Goal: Transaction & Acquisition: Purchase product/service

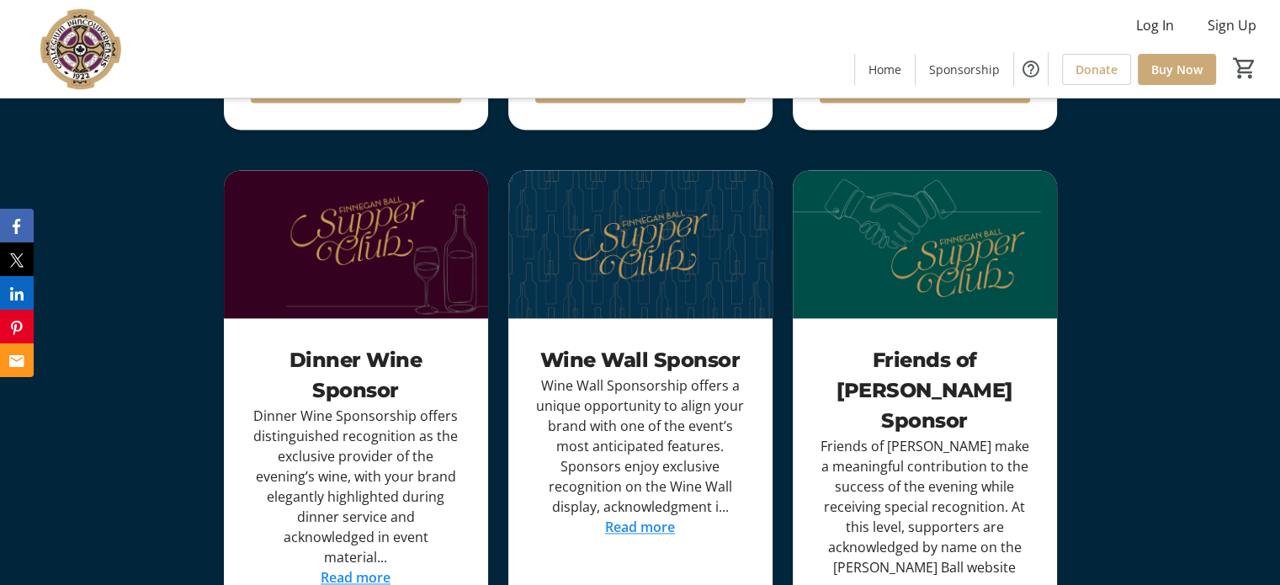
scroll to position [2317, 0]
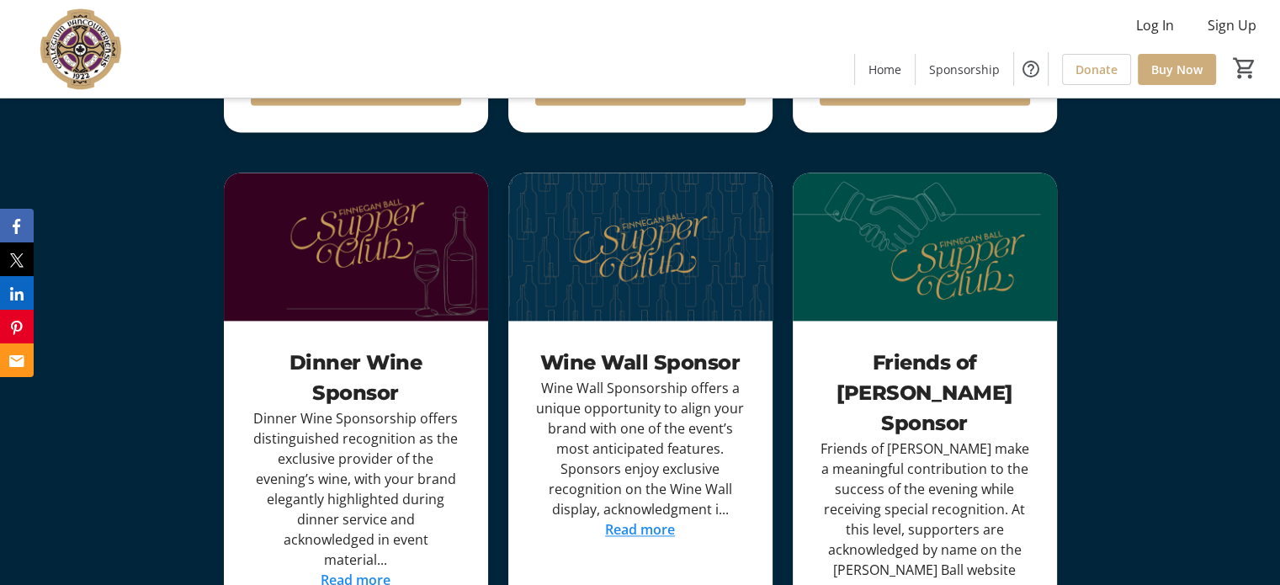
click at [1179, 69] on span "Buy Now" at bounding box center [1176, 70] width 51 height 18
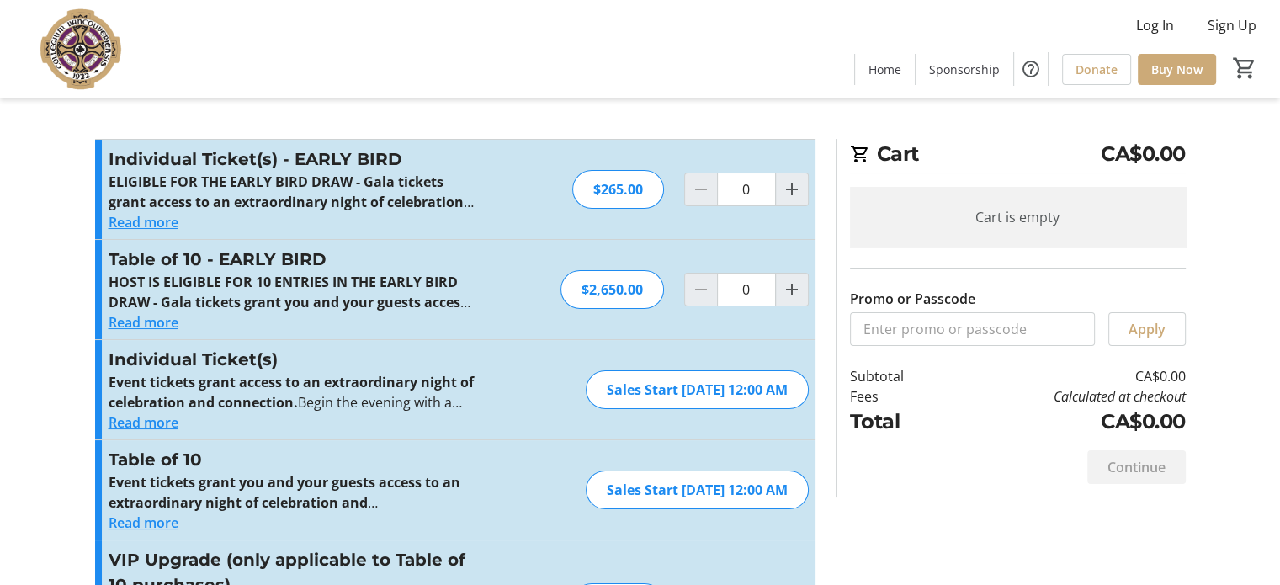
click at [132, 215] on button "Read more" at bounding box center [144, 222] width 70 height 20
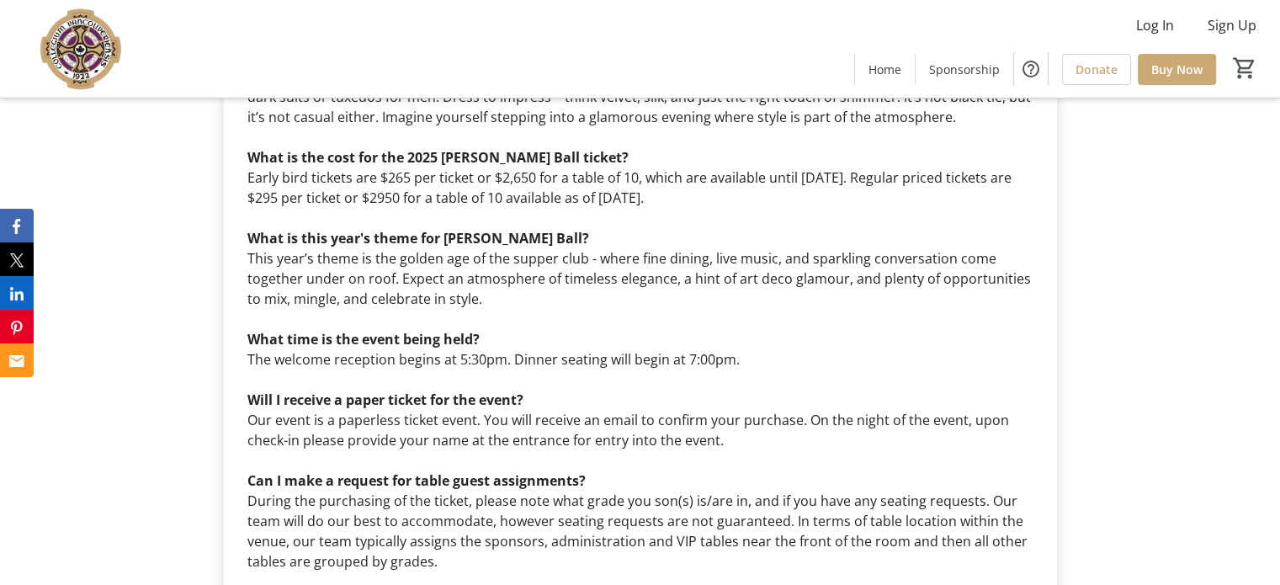
scroll to position [4895, 0]
